Goal: Check status

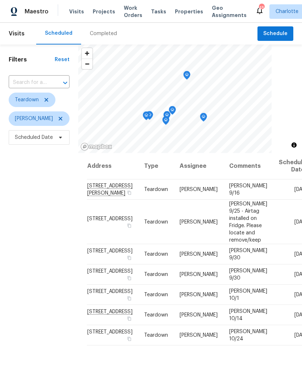
click at [105, 11] on span "Projects" at bounding box center [104, 11] width 22 height 7
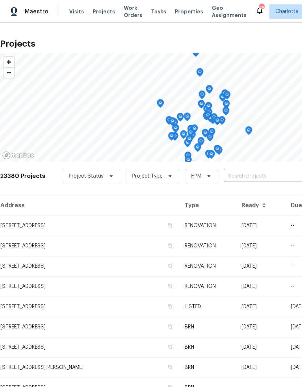
click at [261, 179] on input "text" at bounding box center [265, 176] width 83 height 11
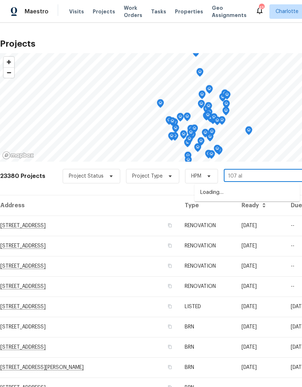
type input "107 alb"
click at [252, 195] on li "[STREET_ADDRESS]" at bounding box center [246, 193] width 105 height 12
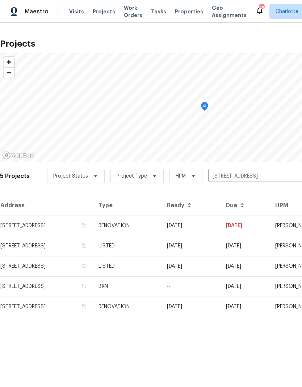
click at [220, 222] on td "[DATE]" at bounding box center [190, 226] width 59 height 20
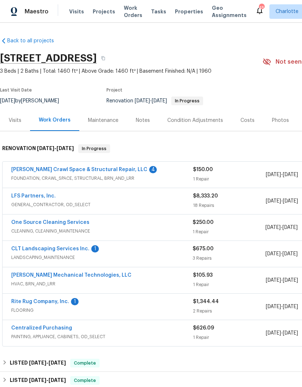
click at [26, 249] on link "CLT Landscaping Services Inc." at bounding box center [50, 248] width 78 height 5
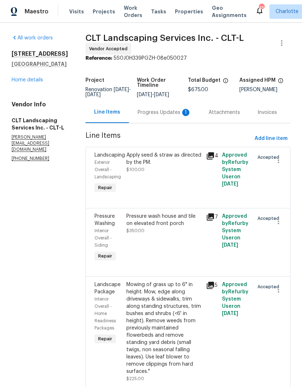
click at [169, 111] on div "Progress Updates 1" at bounding box center [164, 112] width 54 height 7
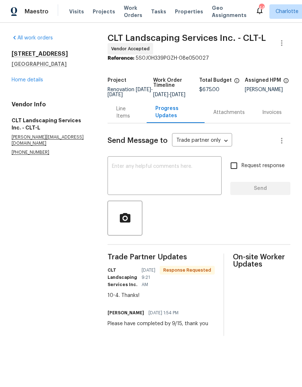
click at [205, 179] on textarea at bounding box center [164, 176] width 105 height 25
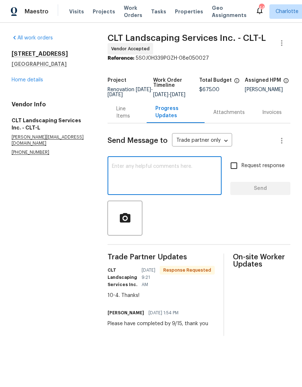
click at [26, 80] on link "Home details" at bounding box center [27, 79] width 31 height 5
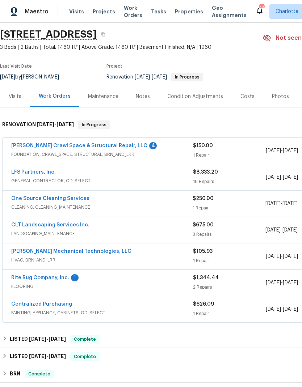
scroll to position [24, 0]
click at [14, 279] on link "Rite Rug Company, Inc." at bounding box center [40, 277] width 58 height 5
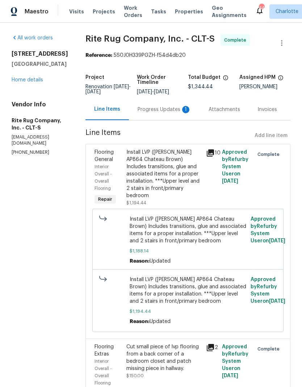
click at [158, 113] on div "Progress Updates 1" at bounding box center [164, 109] width 54 height 7
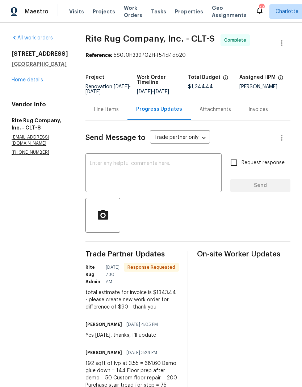
click at [18, 82] on link "Home details" at bounding box center [27, 79] width 31 height 5
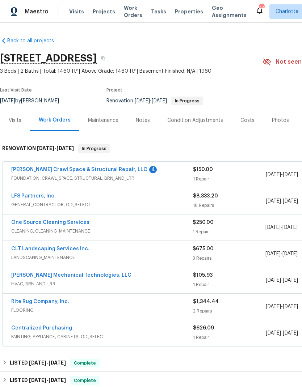
click at [23, 170] on link "[PERSON_NAME] Crawl Space & Structural Repair, LLC" at bounding box center [79, 169] width 136 height 5
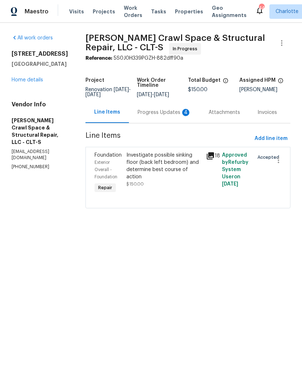
click at [172, 111] on div "Progress Updates 4" at bounding box center [164, 112] width 71 height 21
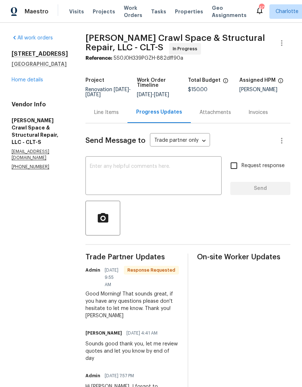
click at [21, 82] on link "Home details" at bounding box center [27, 79] width 31 height 5
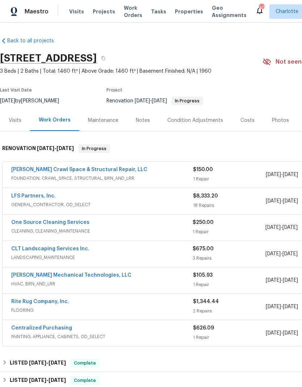
click at [19, 224] on link "One Source Cleaning Services" at bounding box center [50, 222] width 78 height 5
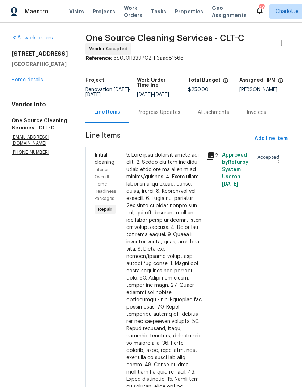
click at [20, 82] on link "Home details" at bounding box center [27, 79] width 31 height 5
